Goal: Transaction & Acquisition: Purchase product/service

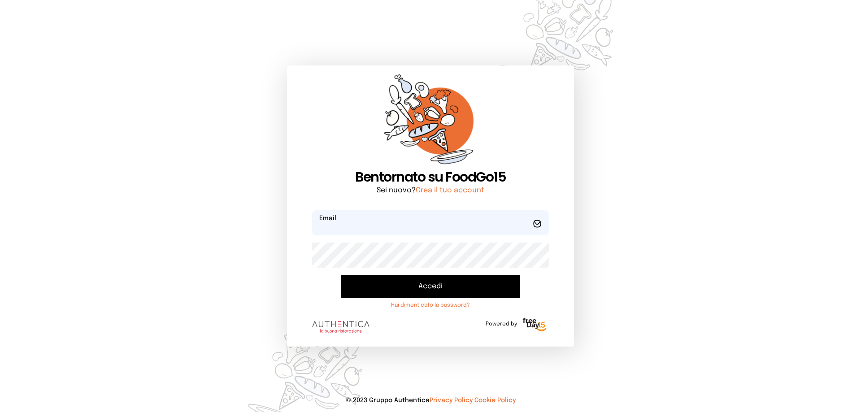
type input "**********"
click at [441, 284] on button "Accedi" at bounding box center [430, 286] width 179 height 23
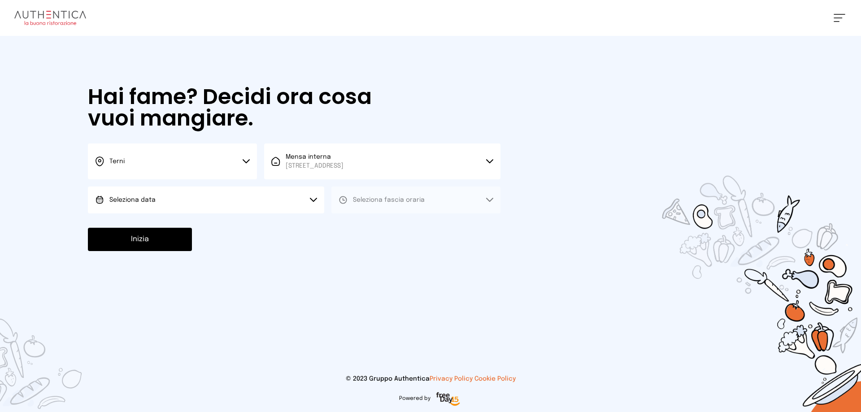
click at [191, 198] on button "Seleziona data" at bounding box center [206, 199] width 236 height 27
click at [195, 227] on li "[DATE], [DATE]" at bounding box center [206, 224] width 236 height 23
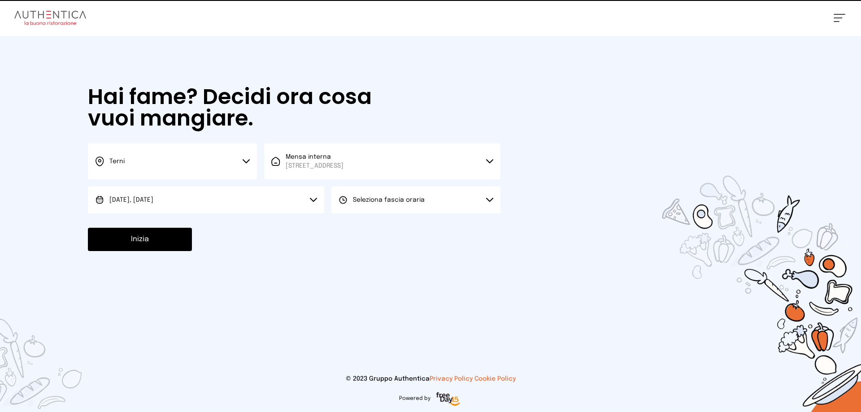
click at [366, 200] on span "Seleziona fascia oraria" at bounding box center [389, 200] width 72 height 6
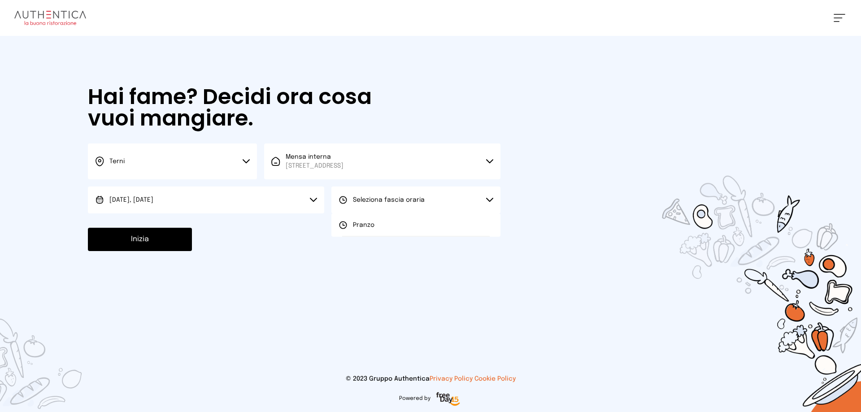
drag, startPoint x: 369, startPoint y: 227, endPoint x: 315, endPoint y: 224, distance: 54.3
click at [369, 227] on span "Pranzo" at bounding box center [364, 225] width 22 height 9
drag, startPoint x: 171, startPoint y: 243, endPoint x: 177, endPoint y: 242, distance: 5.9
click at [172, 243] on button "Inizia" at bounding box center [140, 239] width 104 height 23
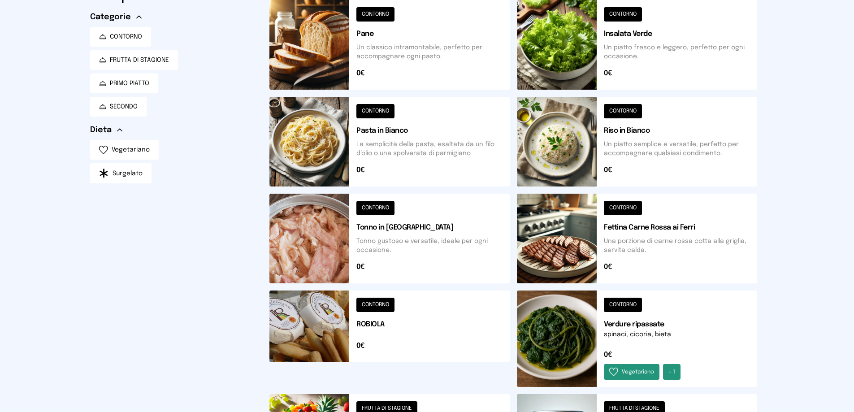
scroll to position [134, 0]
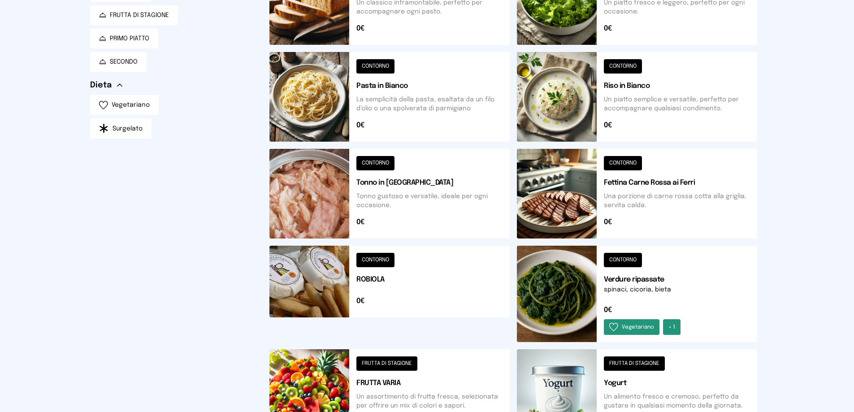
click at [570, 203] on button at bounding box center [637, 194] width 240 height 90
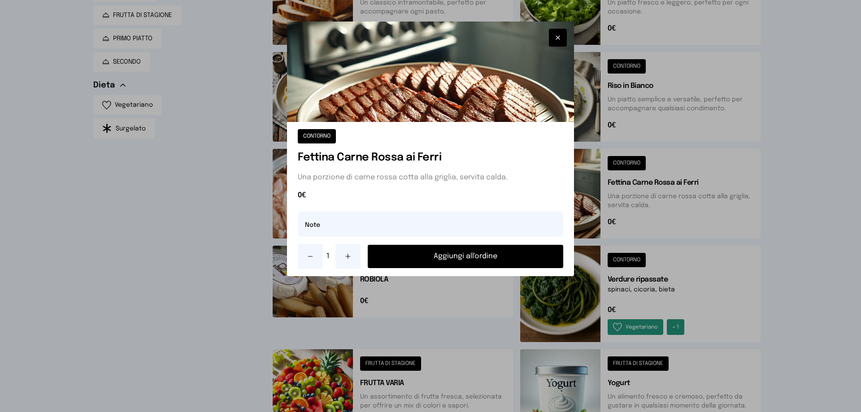
click at [486, 254] on button "Aggiungi all'ordine" at bounding box center [465, 256] width 195 height 23
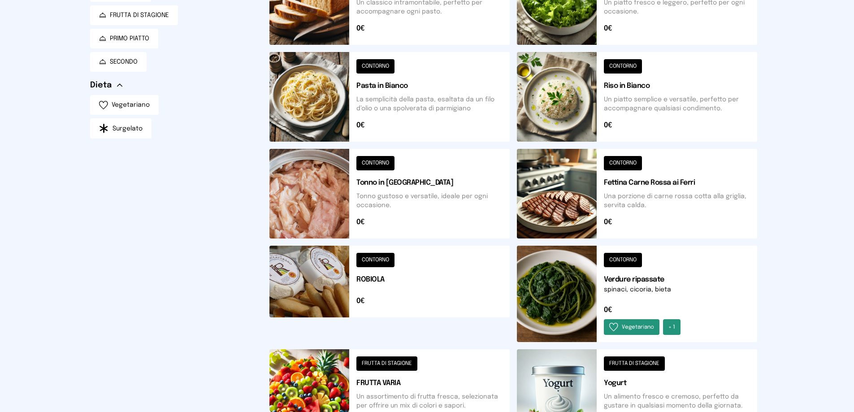
click at [575, 298] on button at bounding box center [637, 294] width 240 height 96
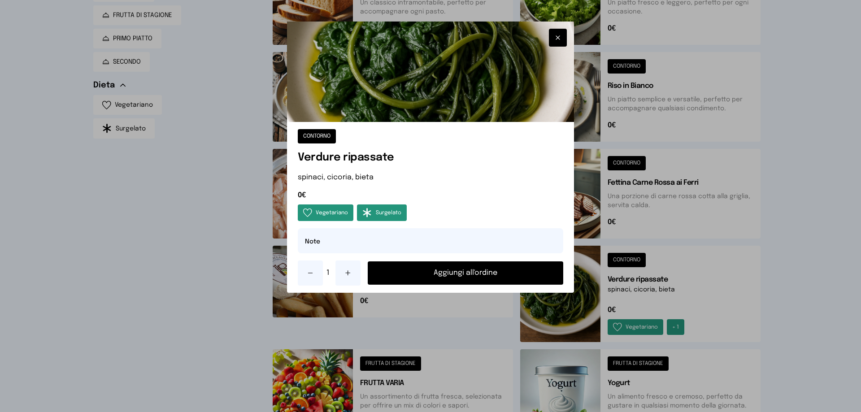
click at [516, 273] on button "Aggiungi all'ordine" at bounding box center [465, 272] width 195 height 23
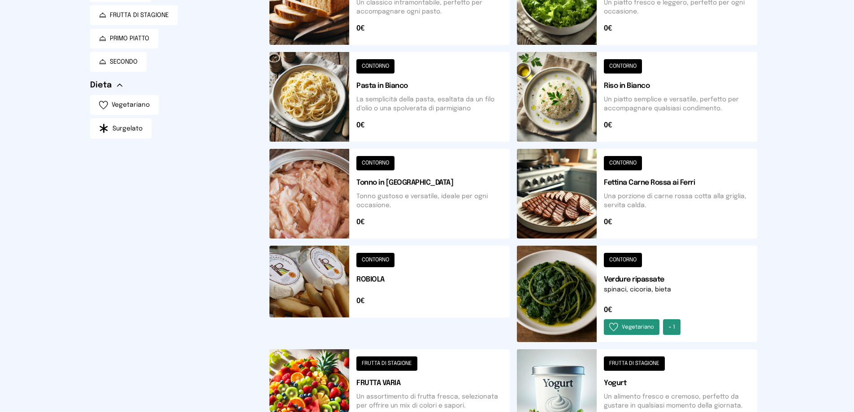
click at [384, 394] on button at bounding box center [389, 394] width 240 height 90
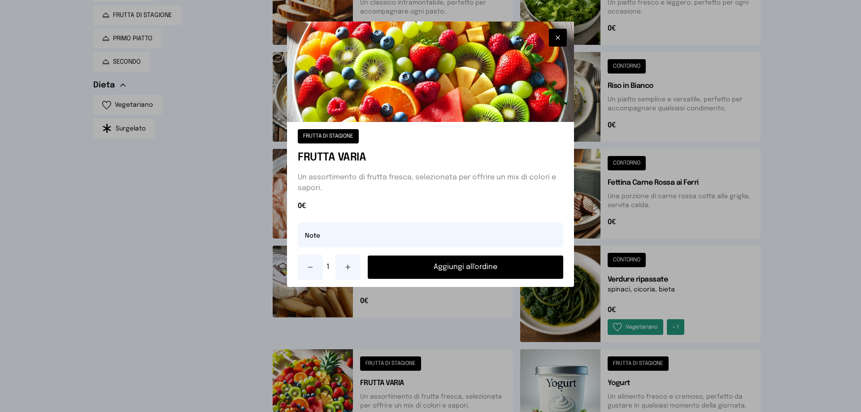
click at [343, 268] on button at bounding box center [347, 267] width 25 height 25
click at [333, 237] on input "text" at bounding box center [430, 234] width 265 height 25
type input "**********"
click at [488, 268] on button "Aggiungi all'ordine" at bounding box center [465, 266] width 195 height 23
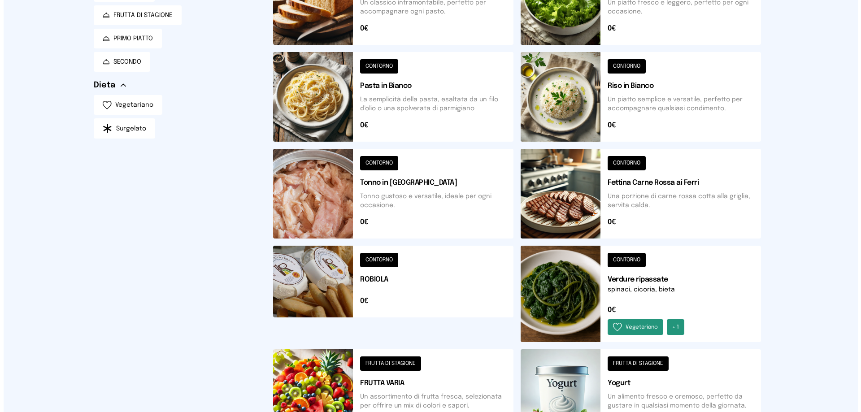
scroll to position [0, 0]
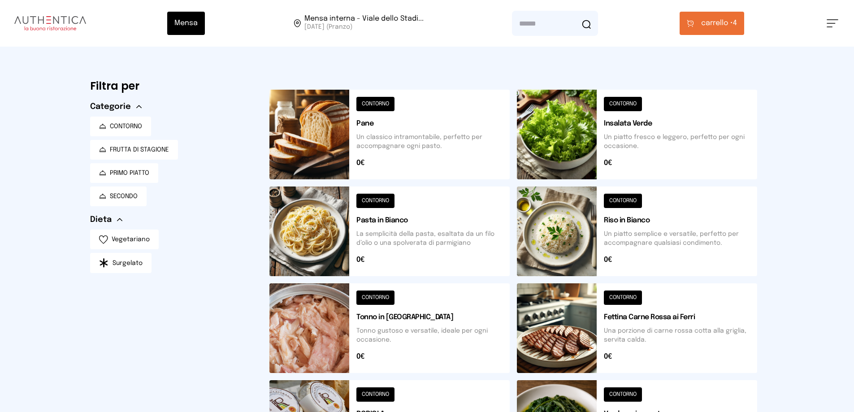
click at [324, 130] on button at bounding box center [389, 135] width 240 height 90
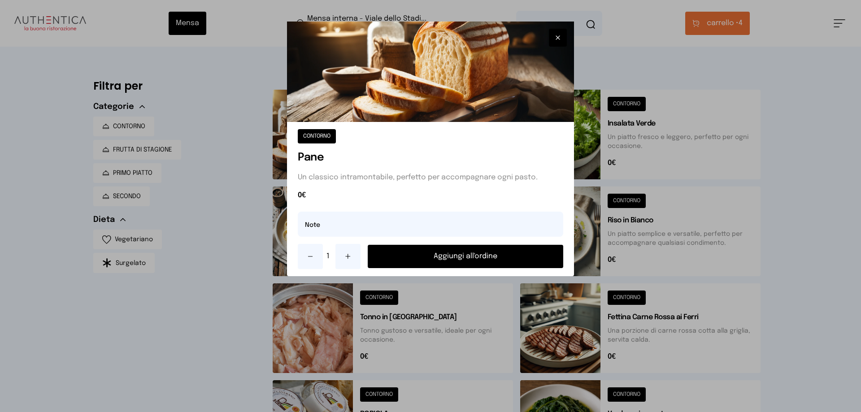
click at [462, 258] on button "Aggiungi all'ordine" at bounding box center [465, 256] width 195 height 23
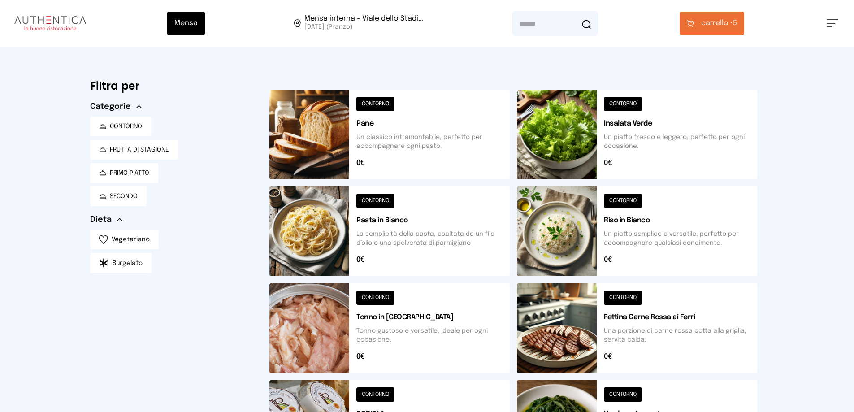
click at [718, 18] on span "carrello •" at bounding box center [717, 23] width 32 height 11
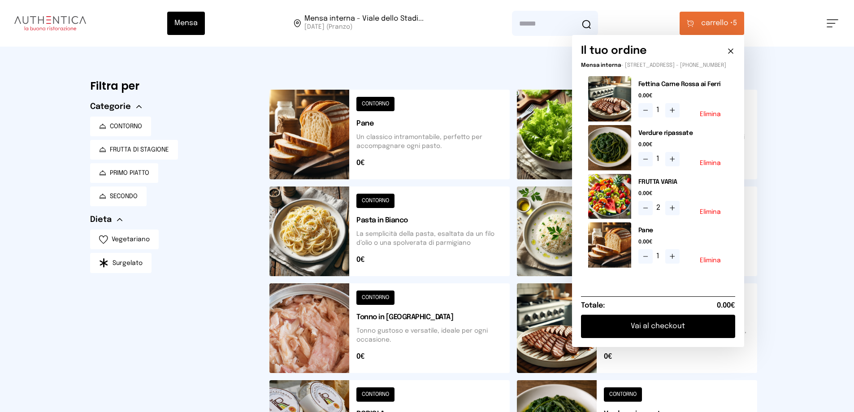
click at [657, 330] on button "Vai al checkout" at bounding box center [658, 326] width 154 height 23
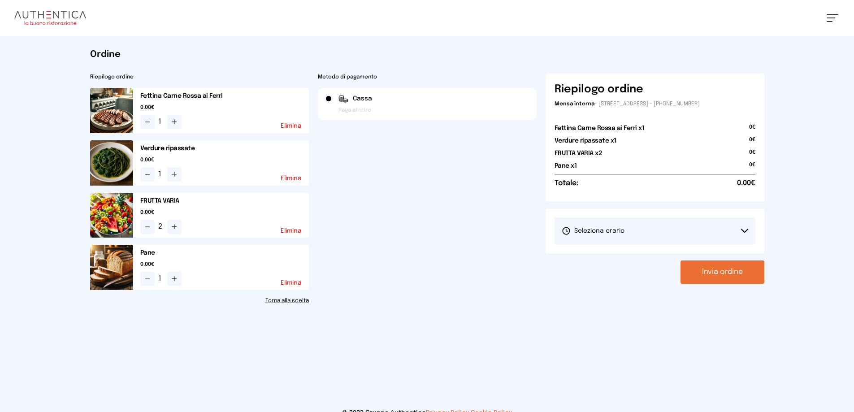
click at [610, 232] on span "Seleziona orario" at bounding box center [593, 230] width 63 height 9
click at [614, 257] on span "1° Turno (13:00 - 15:00)" at bounding box center [596, 255] width 68 height 9
click at [734, 269] on button "Invia ordine" at bounding box center [722, 271] width 84 height 23
